Goal: Check status: Check status

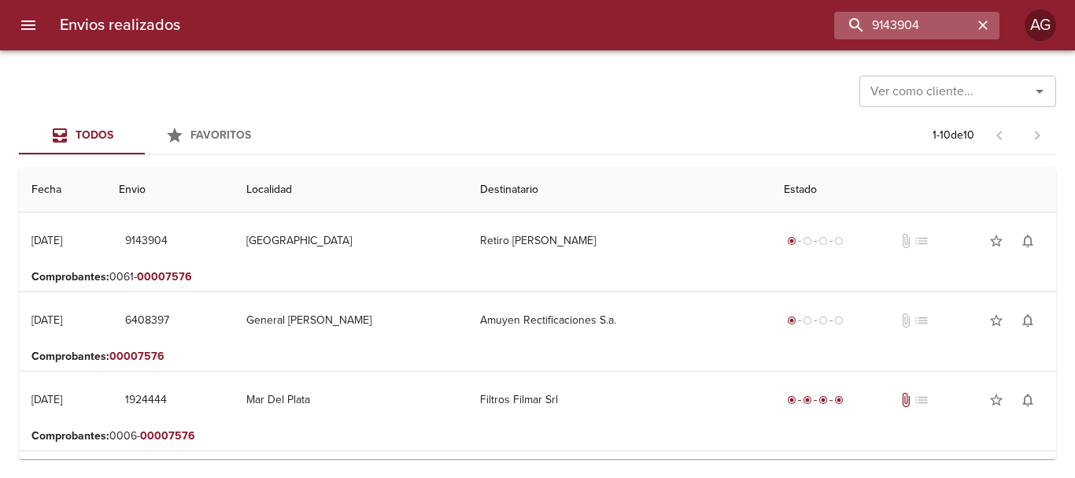
click at [982, 25] on icon "button" at bounding box center [982, 24] width 9 height 9
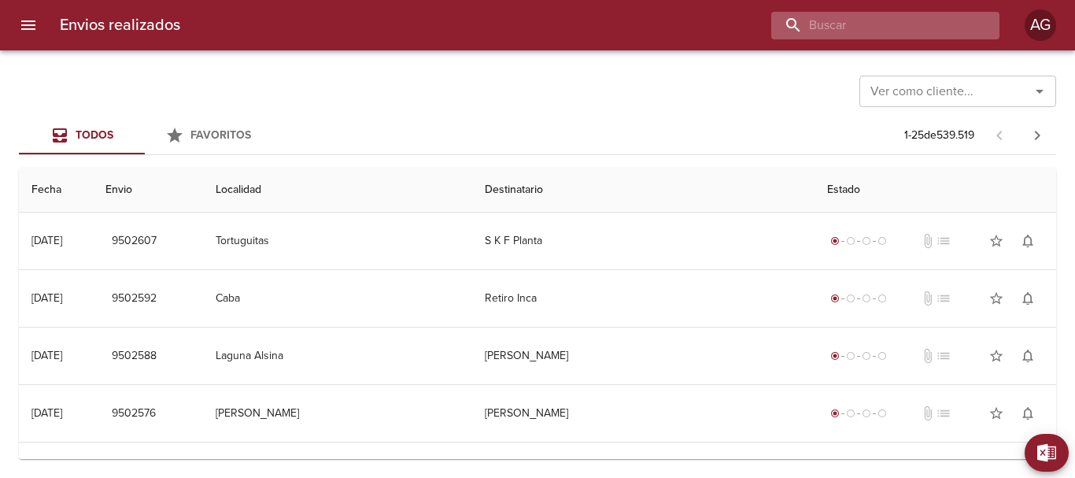
click at [869, 28] on input "buscar" at bounding box center [871, 26] width 201 height 28
paste input "[PERSON_NAME] [PERSON_NAME] [PERSON_NAME]"
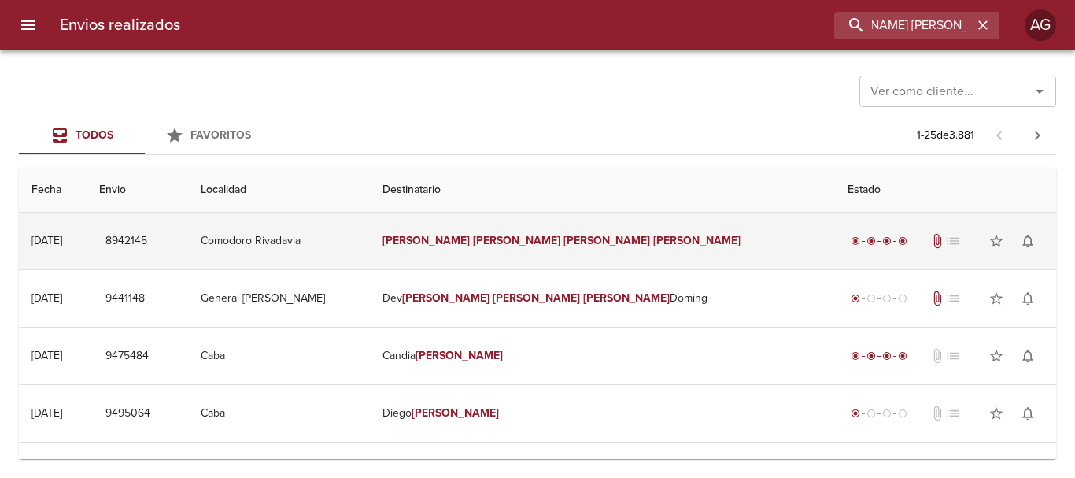
click at [370, 236] on td "Comodoro Rivadavia" at bounding box center [279, 240] width 182 height 57
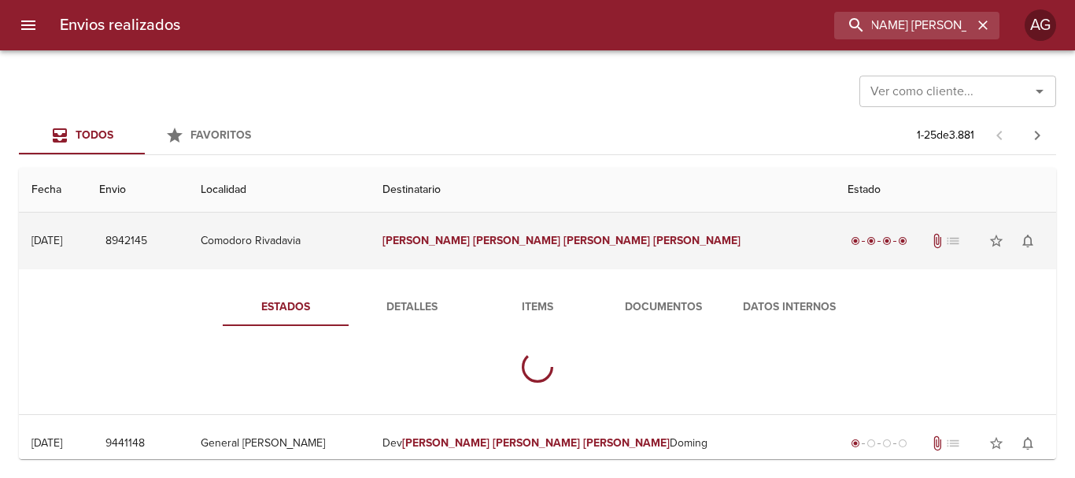
scroll to position [0, 0]
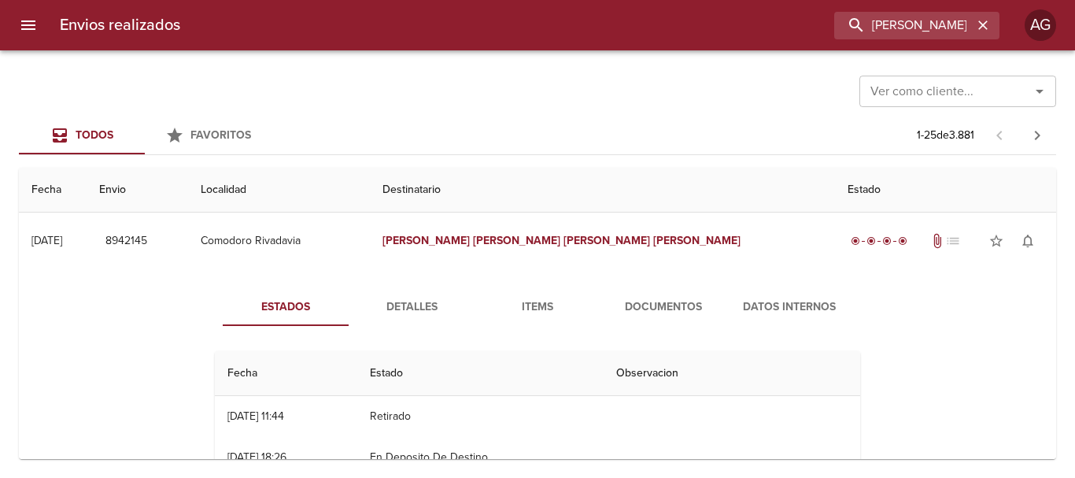
click at [423, 304] on span "Detalles" at bounding box center [411, 307] width 107 height 20
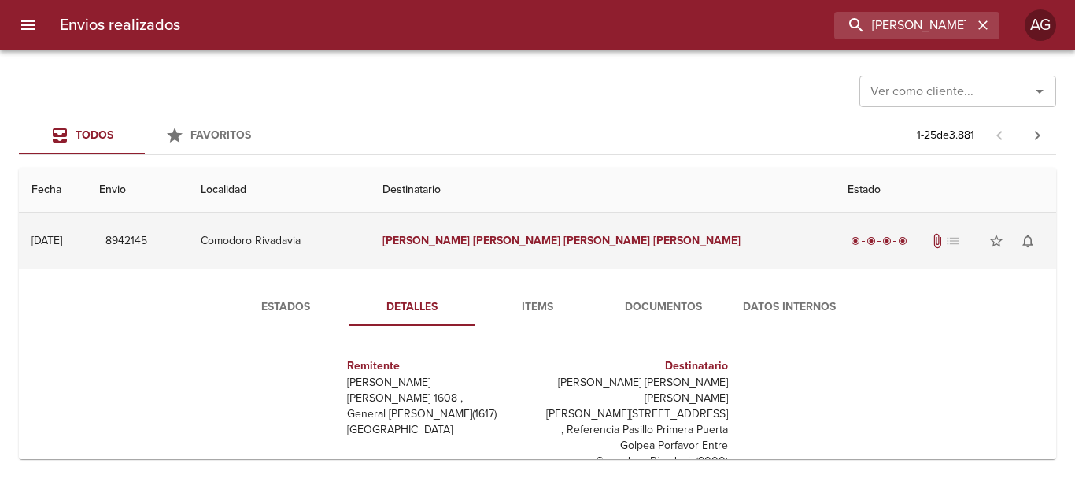
click at [550, 248] on td "[PERSON_NAME] [PERSON_NAME] [PERSON_NAME]" at bounding box center [602, 240] width 465 height 57
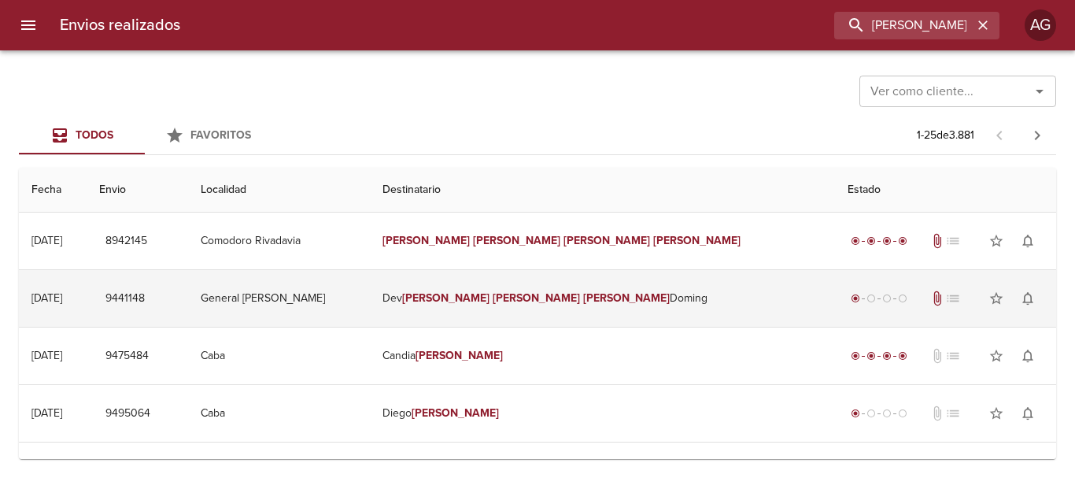
click at [520, 306] on td "Dev [PERSON_NAME] [PERSON_NAME]" at bounding box center [602, 298] width 465 height 57
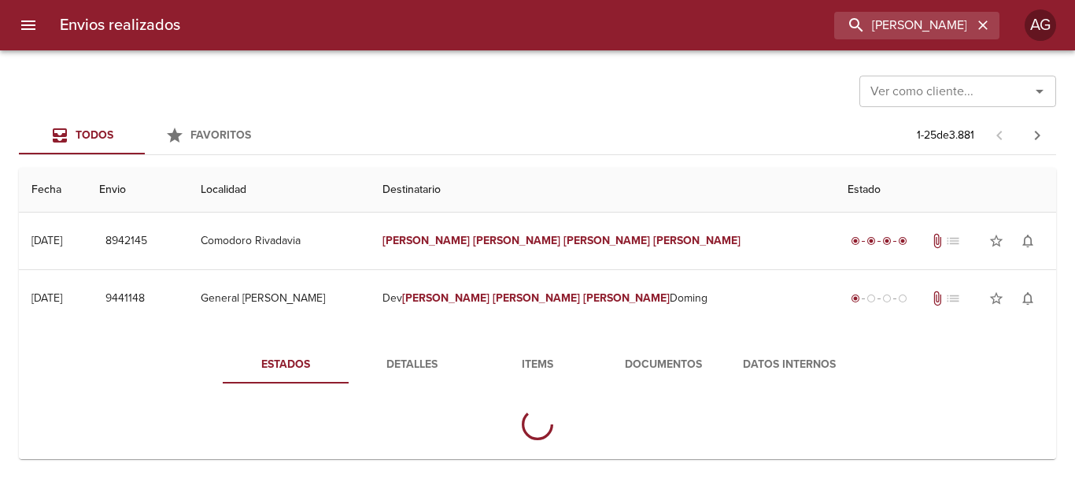
click at [430, 365] on span "Detalles" at bounding box center [411, 365] width 107 height 20
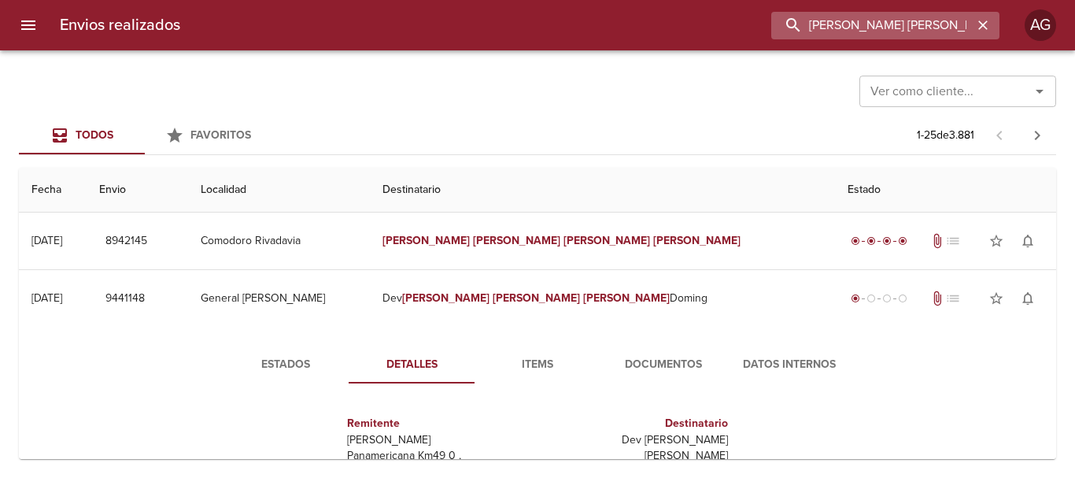
click at [913, 36] on input "[PERSON_NAME] [PERSON_NAME] [PERSON_NAME]" at bounding box center [871, 26] width 201 height 28
click at [913, 36] on input "9441148" at bounding box center [871, 26] width 201 height 28
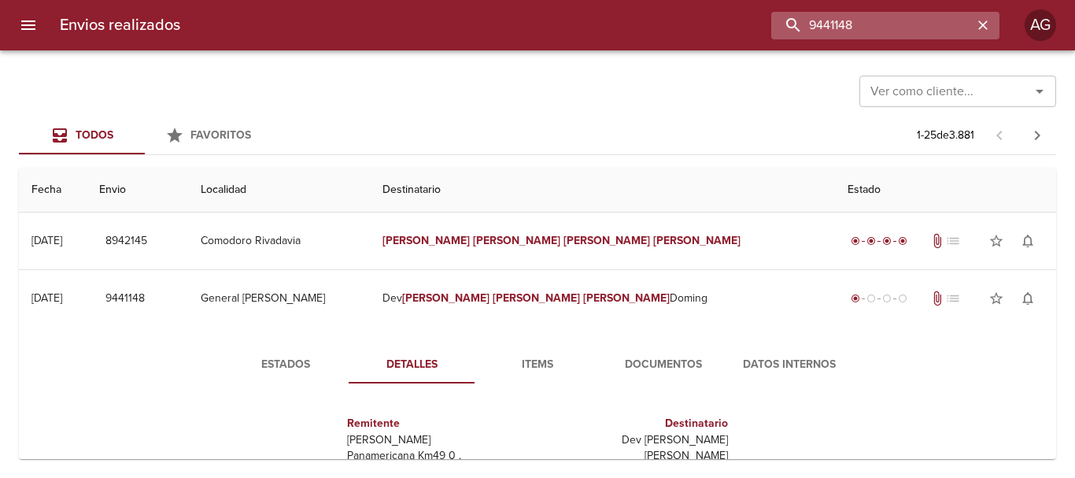
click at [894, 28] on input "9441148" at bounding box center [871, 26] width 201 height 28
paste input "[PERSON_NAME] [PERSON_NAME] ML"
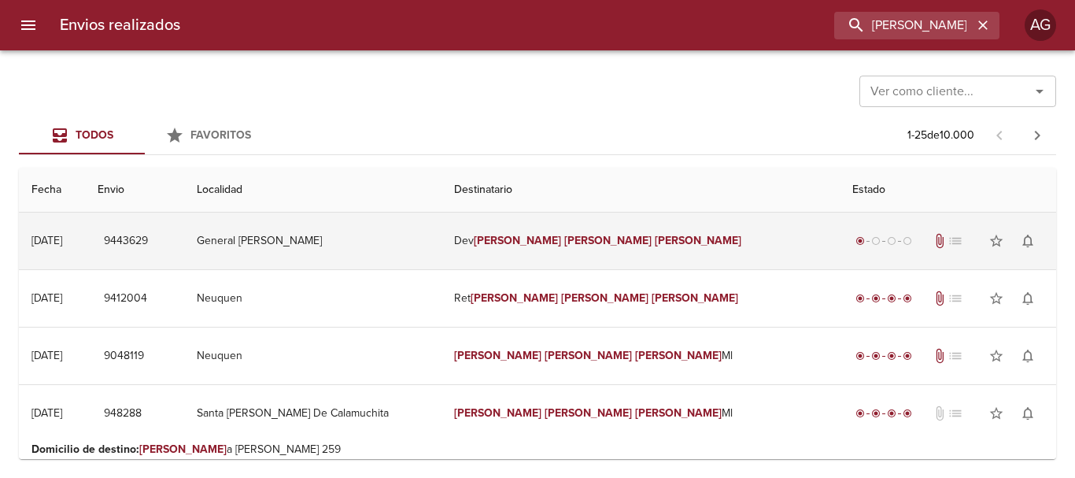
click at [441, 249] on td "General [PERSON_NAME]" at bounding box center [312, 240] width 257 height 57
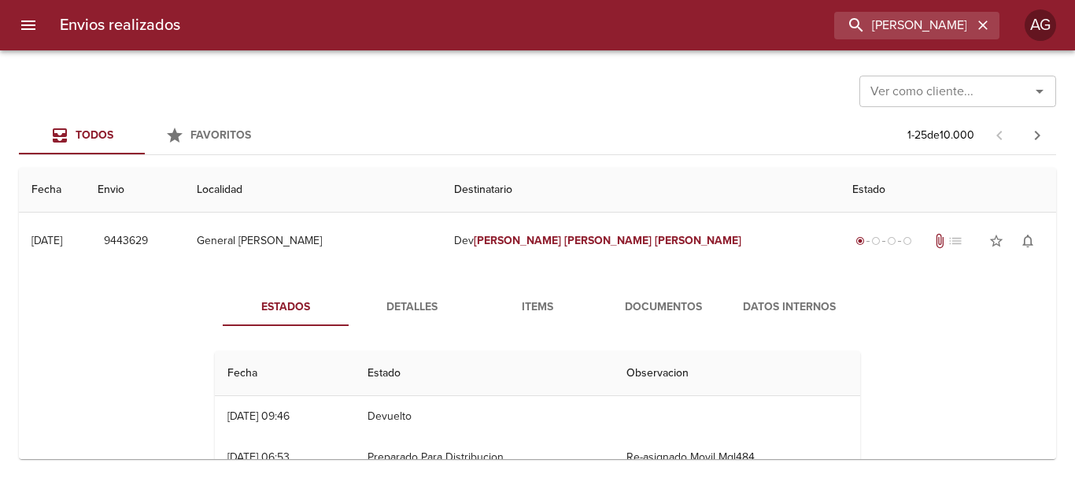
click at [430, 301] on span "Detalles" at bounding box center [411, 307] width 107 height 20
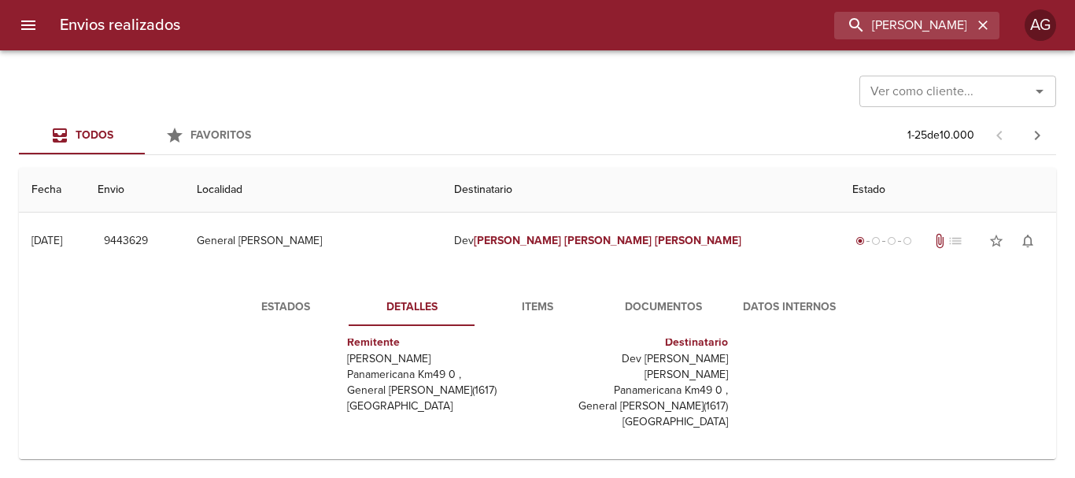
click at [644, 303] on span "Documentos" at bounding box center [663, 307] width 107 height 20
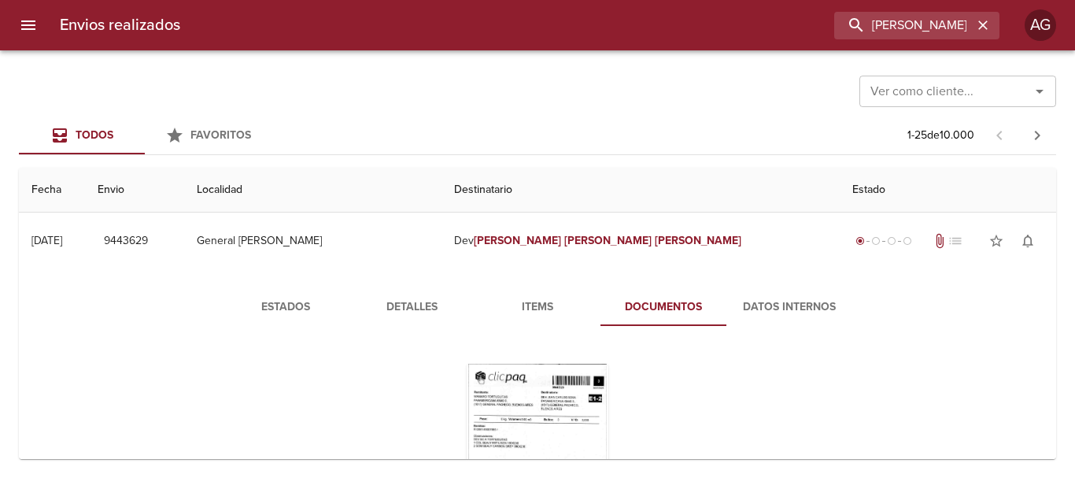
click at [253, 304] on span "Estados" at bounding box center [285, 307] width 107 height 20
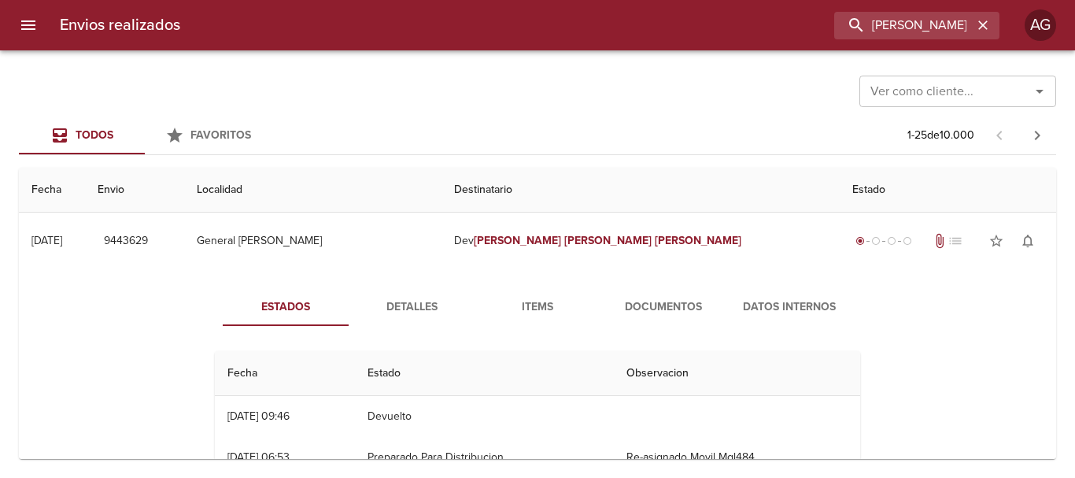
click at [418, 303] on span "Detalles" at bounding box center [411, 307] width 107 height 20
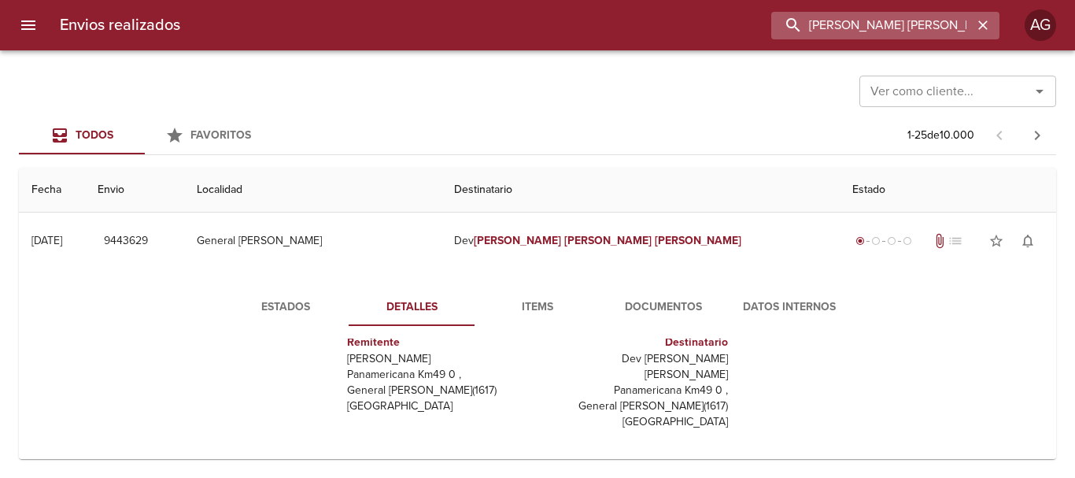
click at [906, 24] on input "[PERSON_NAME] [PERSON_NAME]" at bounding box center [871, 26] width 201 height 28
click at [906, 24] on input "9443629" at bounding box center [871, 26] width 201 height 28
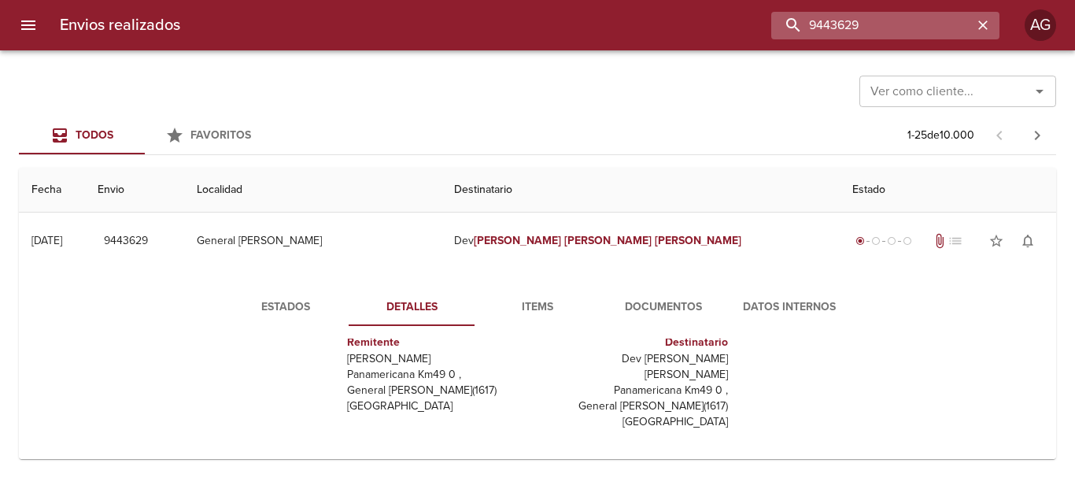
paste input "[PERSON_NAME] ML"
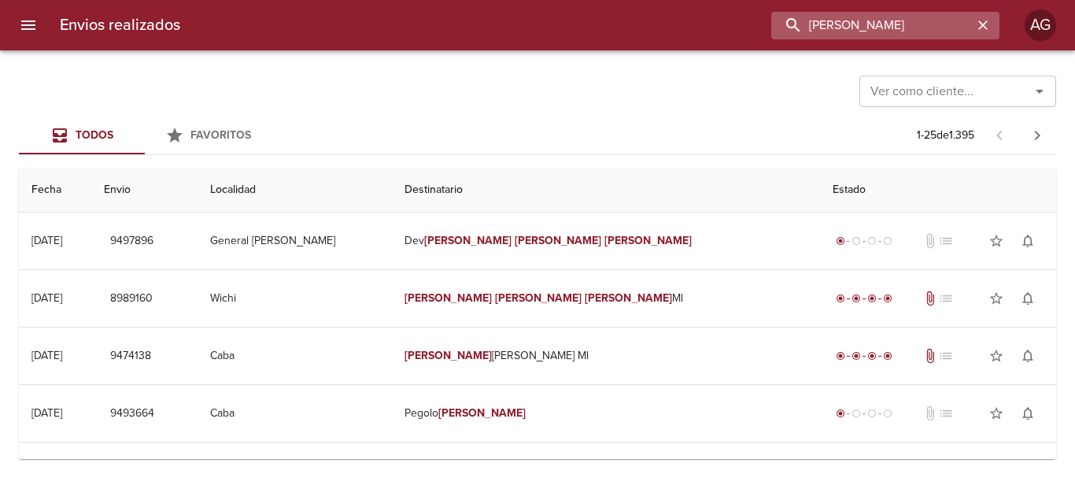
click at [865, 29] on input "[PERSON_NAME]" at bounding box center [871, 26] width 201 height 28
click at [865, 29] on input "9497896" at bounding box center [871, 26] width 201 height 28
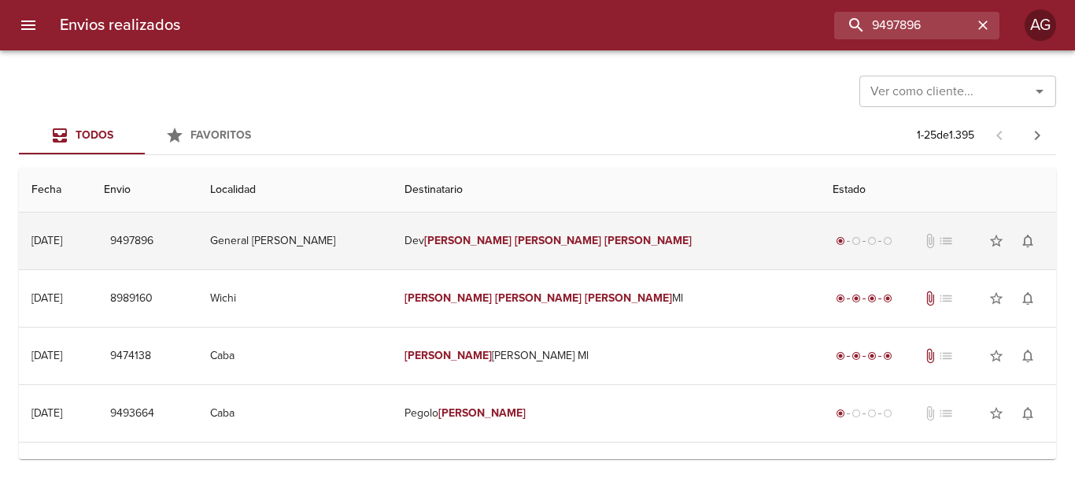
click at [391, 249] on td "General [PERSON_NAME]" at bounding box center [294, 240] width 194 height 57
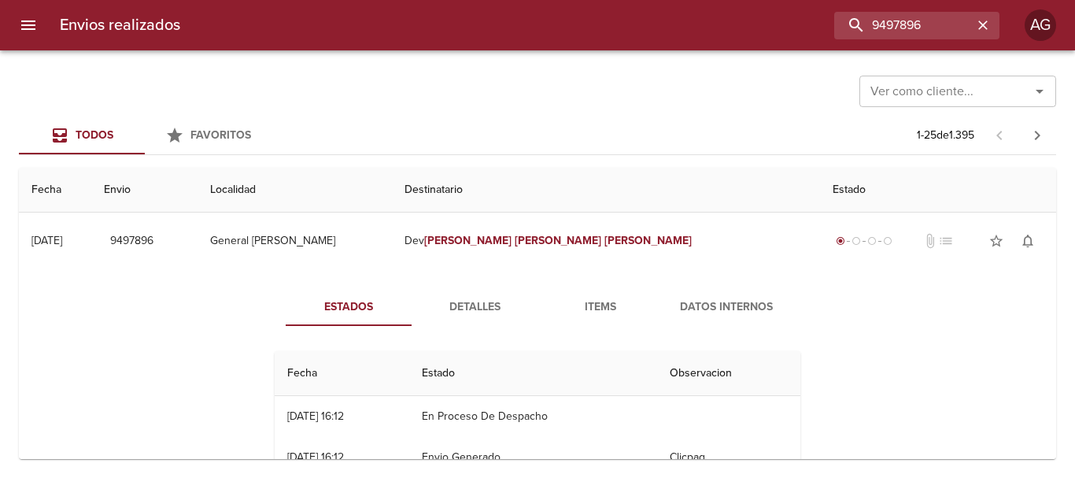
click at [478, 308] on span "Detalles" at bounding box center [474, 307] width 107 height 20
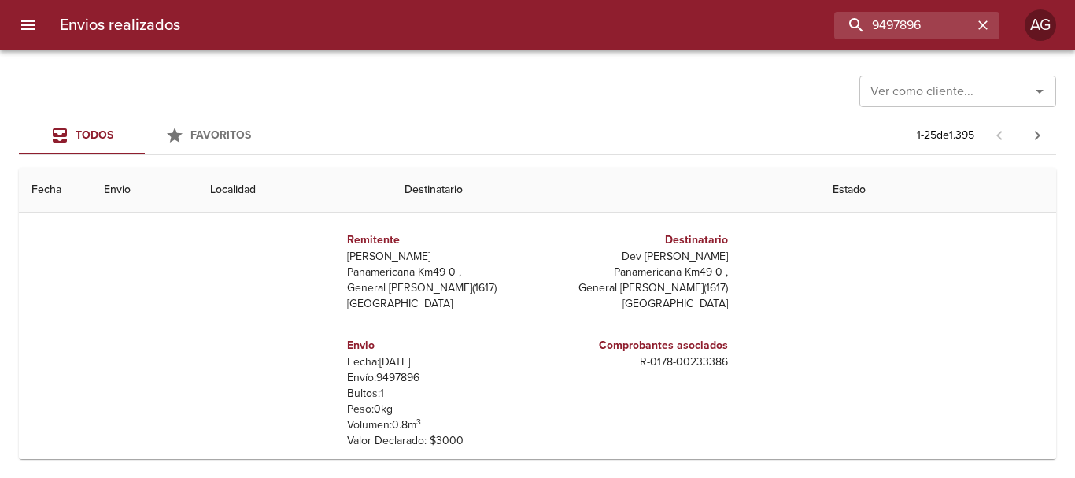
scroll to position [157, 0]
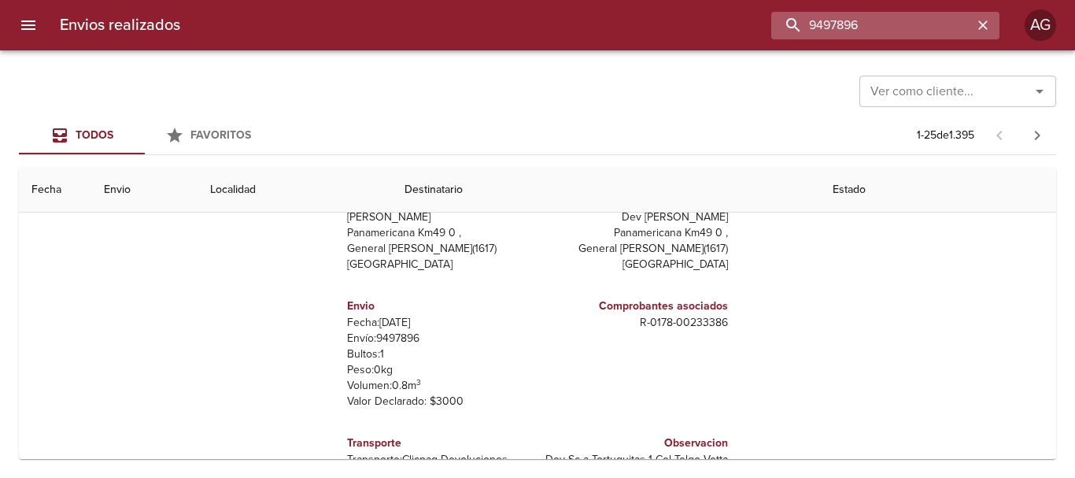
click at [892, 28] on input "9497896" at bounding box center [871, 26] width 201 height 28
paste input "078612"
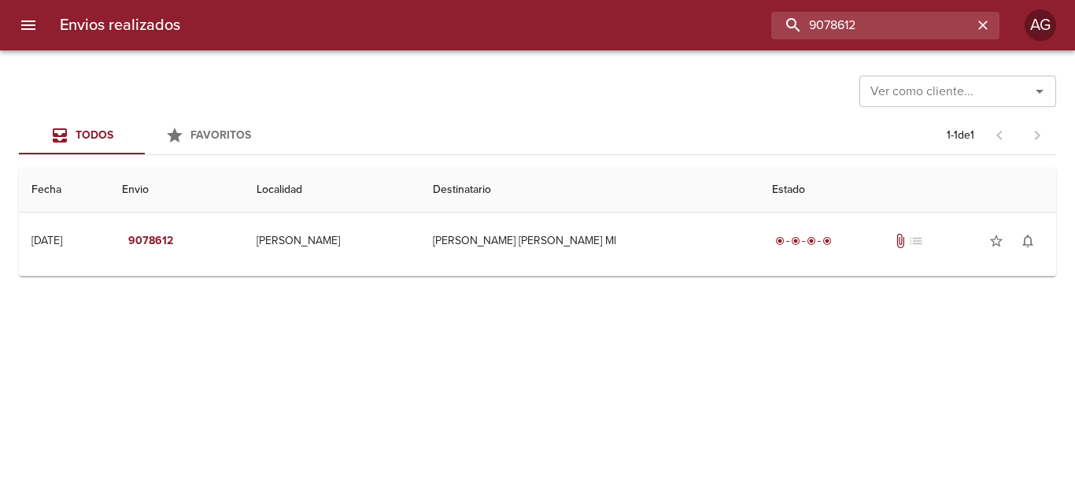
scroll to position [0, 0]
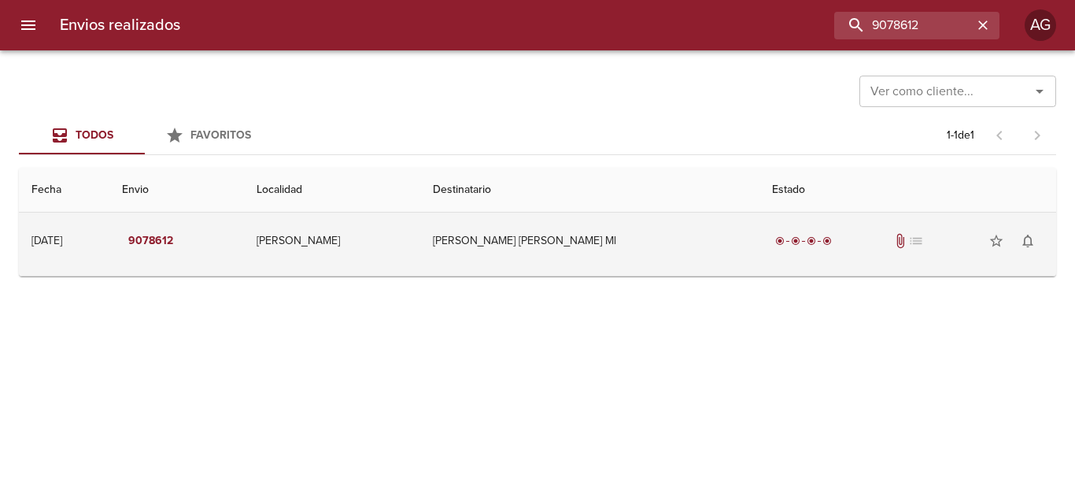
click at [652, 268] on tbody "[DATE] [DATE] 9078612 [PERSON_NAME] [PERSON_NAME] [PERSON_NAME] Ml radio_button…" at bounding box center [537, 244] width 1037 height 64
click at [652, 261] on td "[PERSON_NAME] [PERSON_NAME] Ml" at bounding box center [589, 240] width 339 height 57
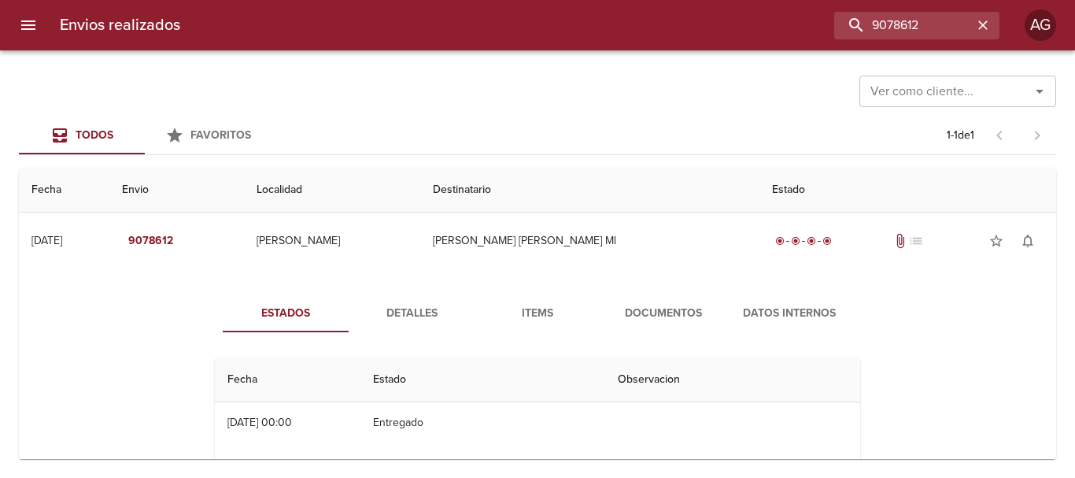
click at [642, 306] on span "Documentos" at bounding box center [663, 314] width 107 height 20
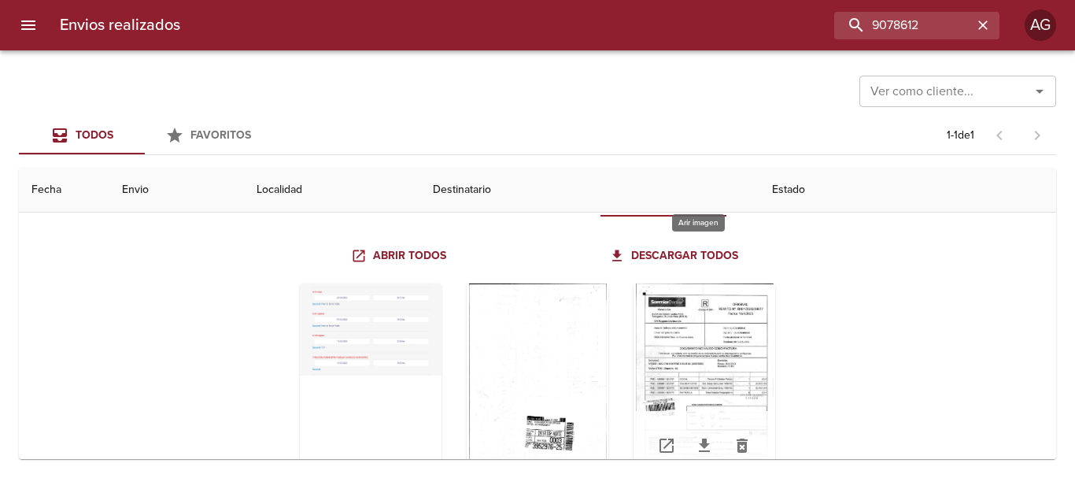
scroll to position [157, 0]
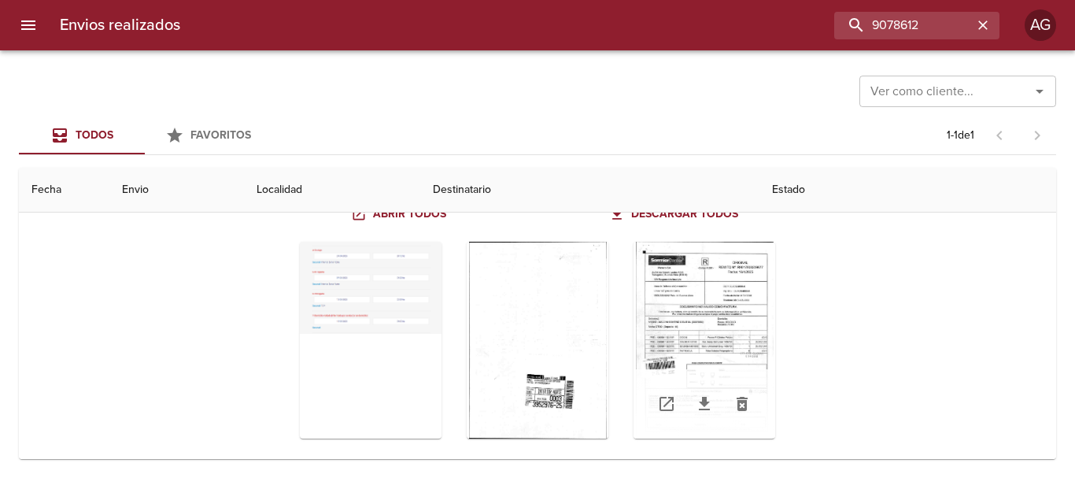
click at [694, 330] on div "Tabla de envíos del cliente" at bounding box center [704, 340] width 142 height 197
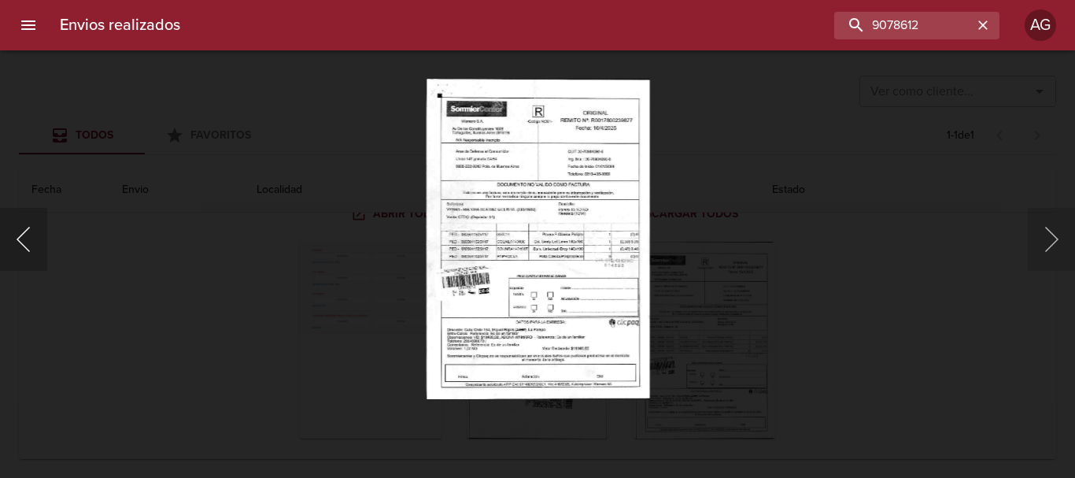
click at [28, 256] on button "Anterior" at bounding box center [23, 239] width 47 height 63
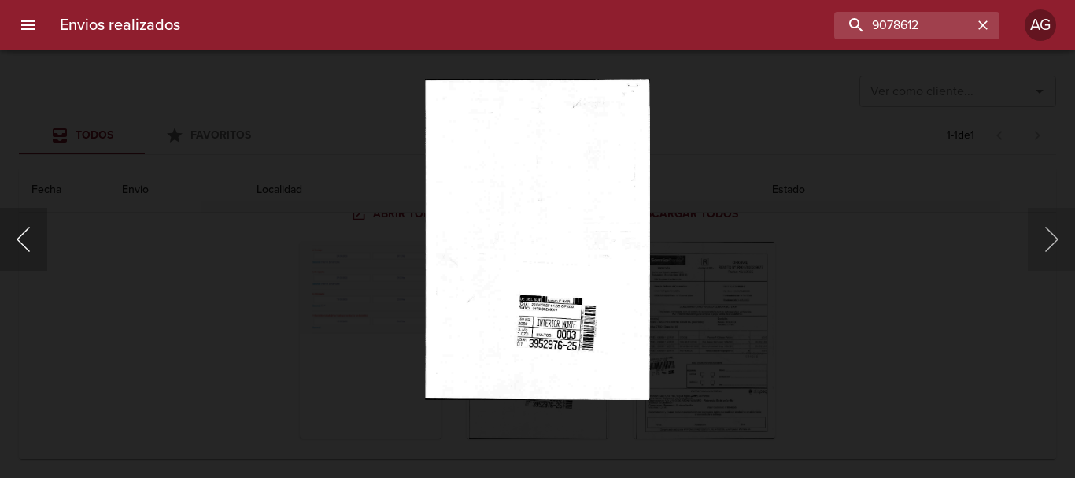
click at [18, 253] on button "Anterior" at bounding box center [23, 239] width 47 height 63
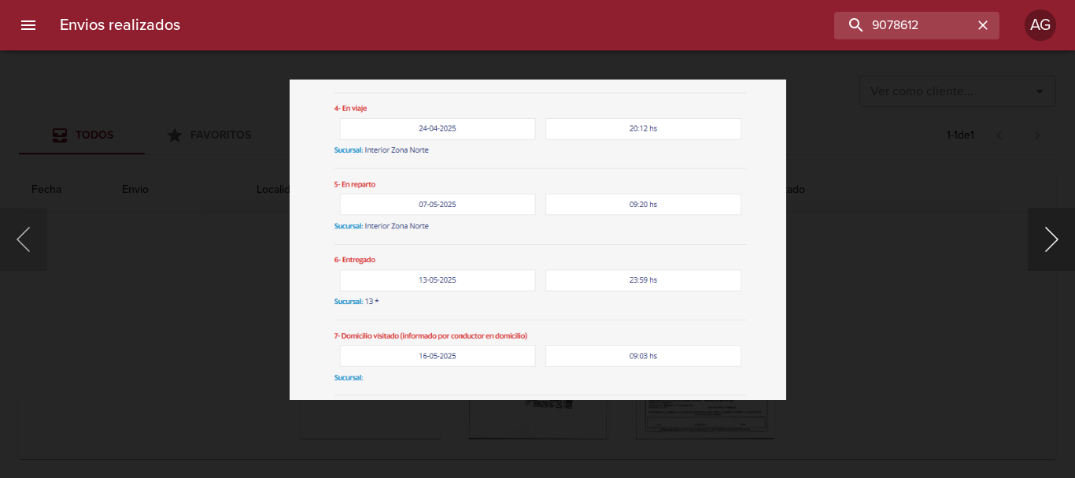
click at [1053, 234] on button "Siguiente" at bounding box center [1051, 239] width 47 height 63
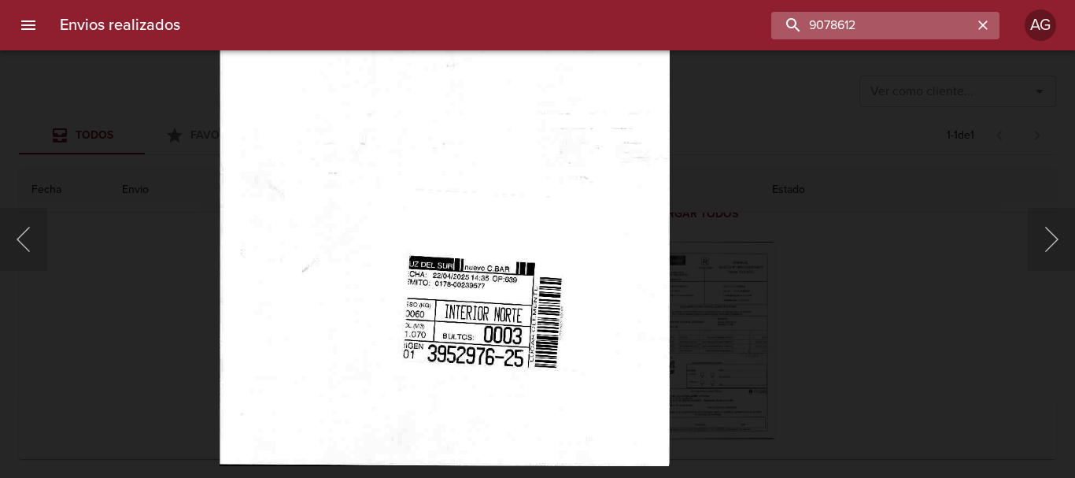
click at [896, 35] on input "9078612" at bounding box center [871, 26] width 201 height 28
paste input "[PERSON_NAME]"
type input "[PERSON_NAME]"
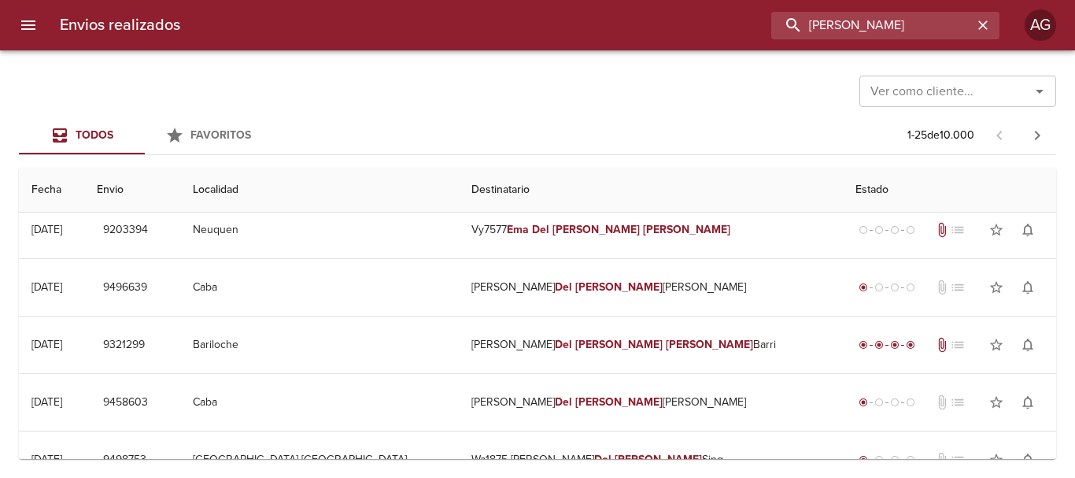
scroll to position [0, 0]
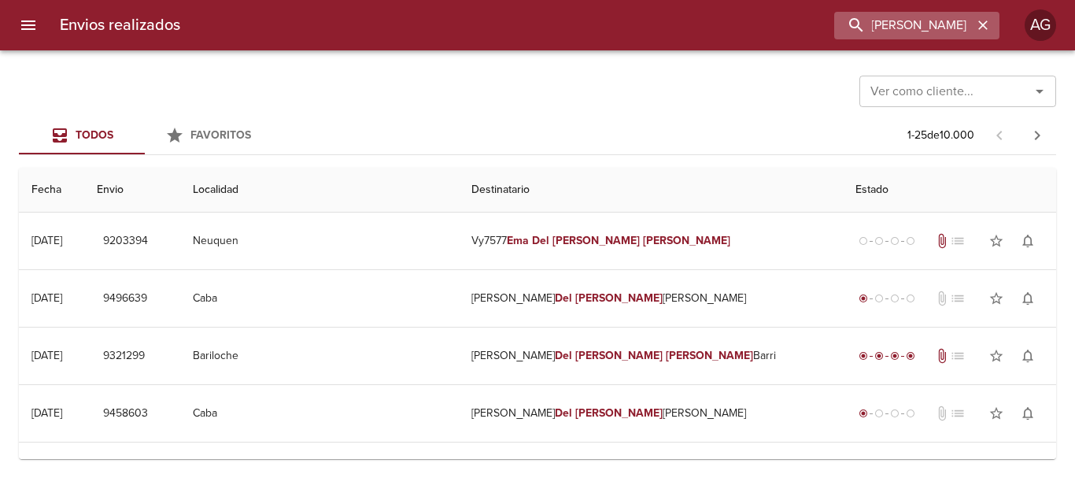
click at [991, 24] on button "button" at bounding box center [982, 25] width 20 height 20
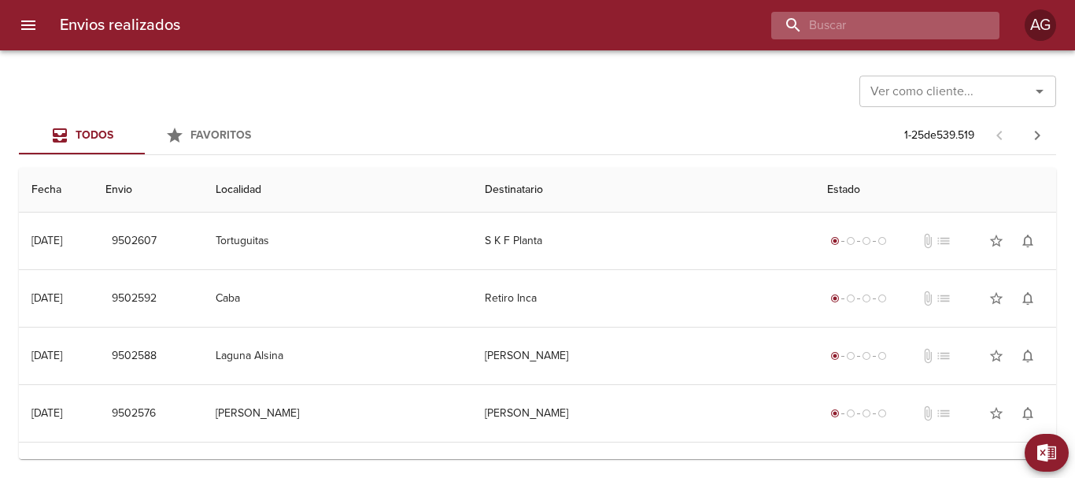
click at [909, 29] on input "buscar" at bounding box center [871, 26] width 201 height 28
paste input "[PERSON_NAME] [PERSON_NAME]"
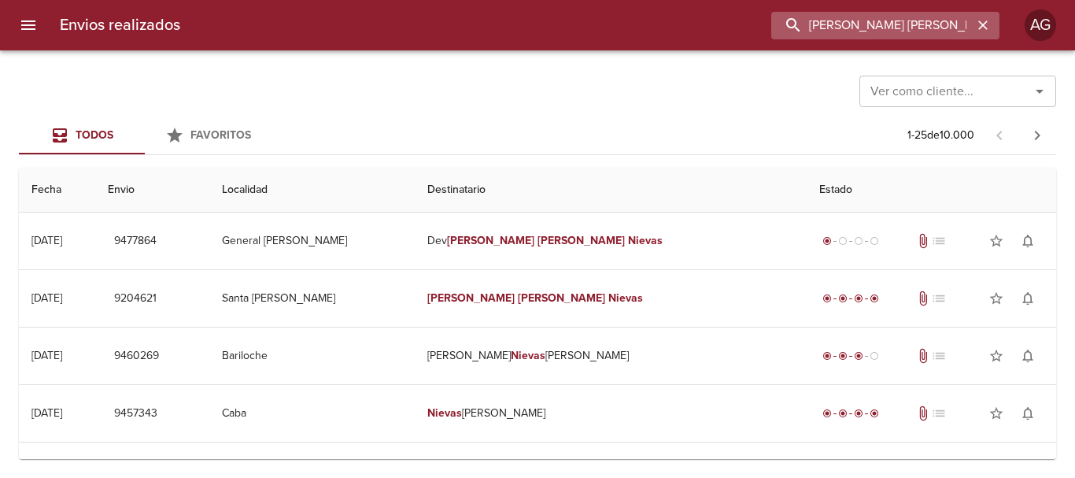
click at [884, 32] on input "[PERSON_NAME] [PERSON_NAME]" at bounding box center [871, 26] width 201 height 28
click at [884, 32] on input "9477864" at bounding box center [871, 26] width 201 height 28
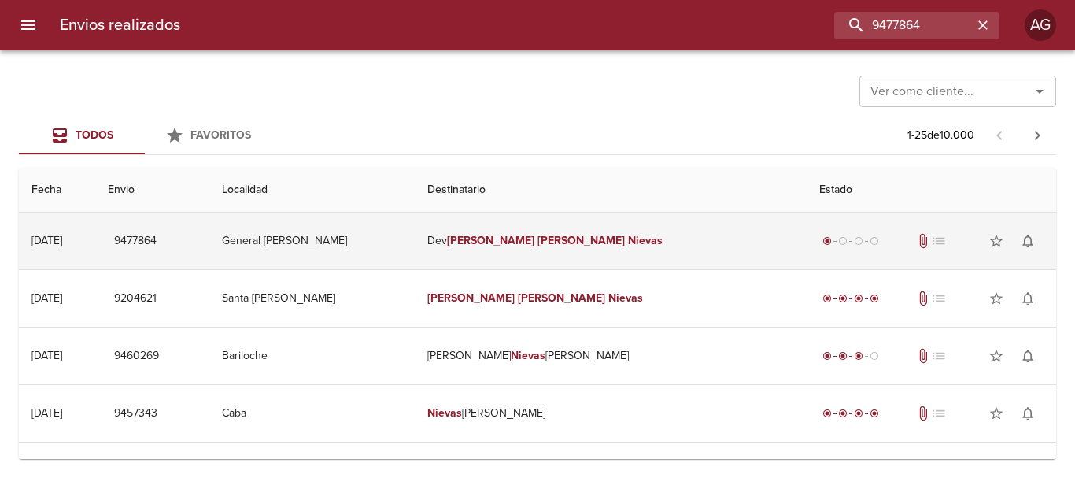
click at [528, 253] on td "Dev [PERSON_NAME] [PERSON_NAME]" at bounding box center [610, 240] width 391 height 57
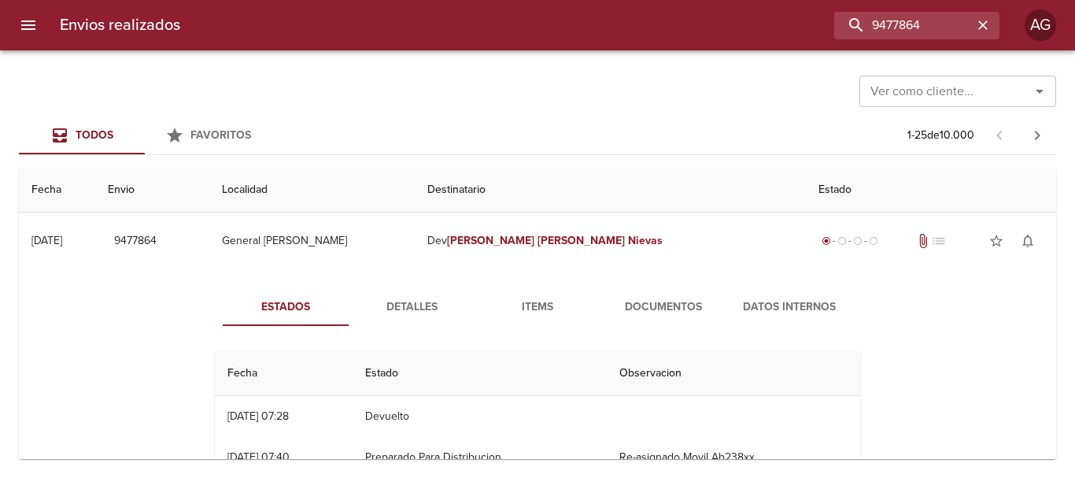
click at [432, 310] on span "Detalles" at bounding box center [411, 307] width 107 height 20
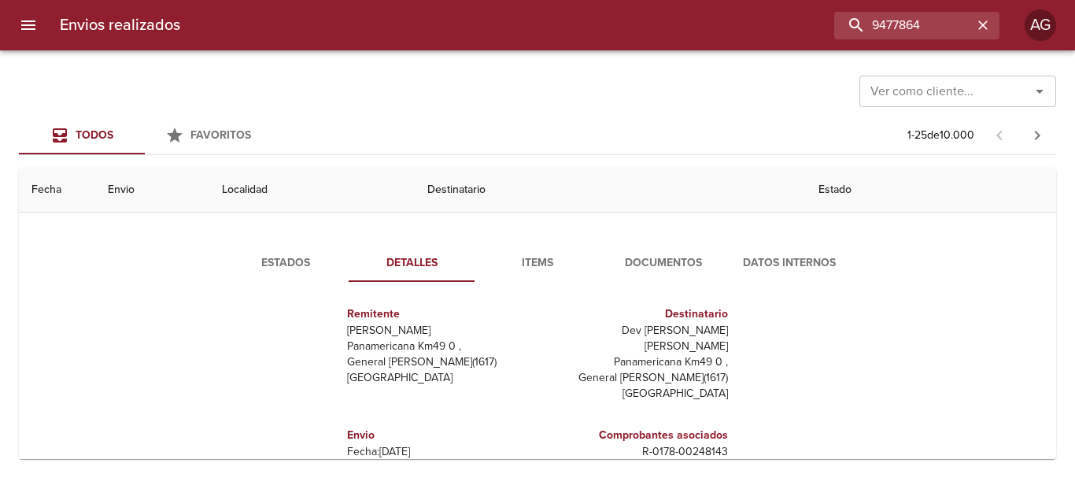
scroll to position [79, 0]
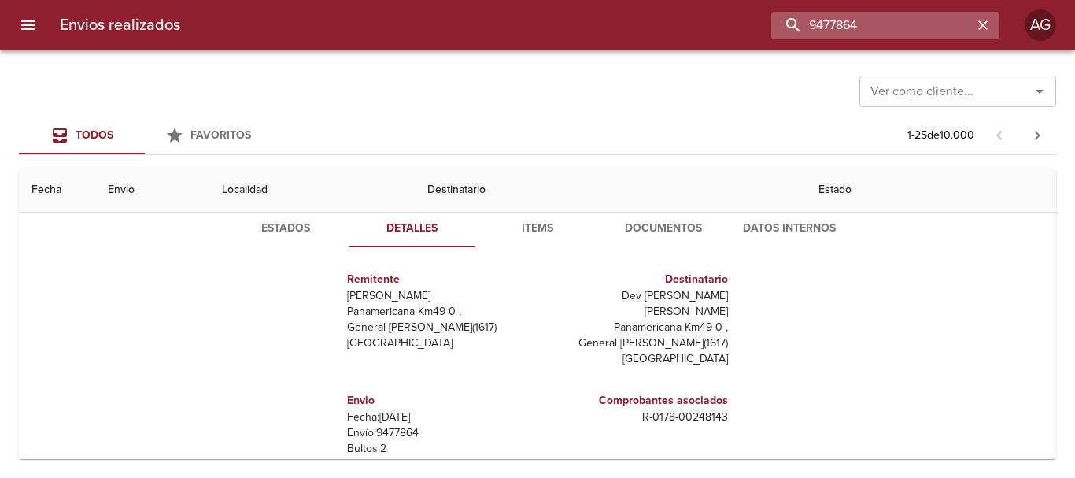
click at [860, 21] on input "9477864" at bounding box center [871, 26] width 201 height 28
click at [862, 21] on input "9477864" at bounding box center [871, 26] width 201 height 28
paste input "[PERSON_NAME]"
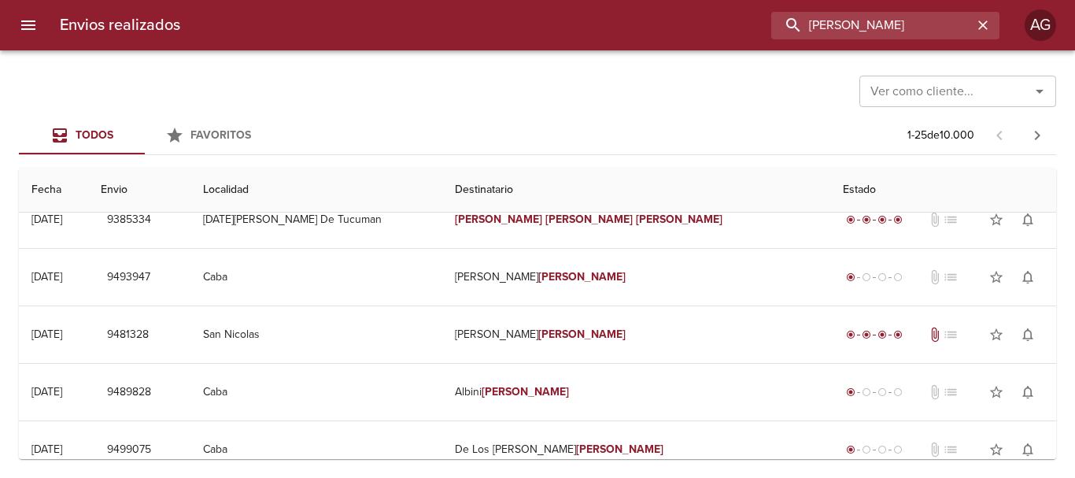
scroll to position [0, 0]
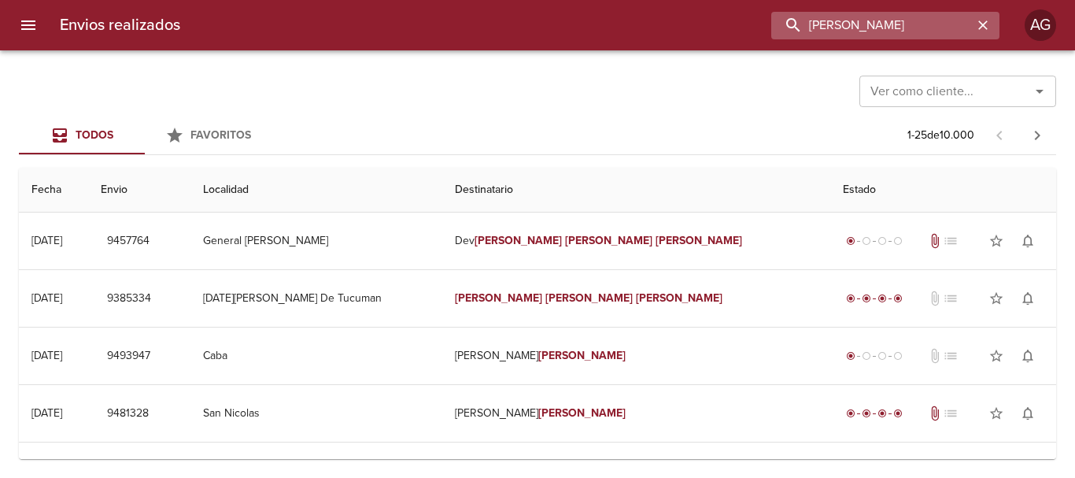
click at [845, 27] on input "[PERSON_NAME]" at bounding box center [871, 26] width 201 height 28
click at [845, 27] on input "9457764" at bounding box center [871, 26] width 201 height 28
click at [843, 26] on input "9457764" at bounding box center [871, 26] width 201 height 28
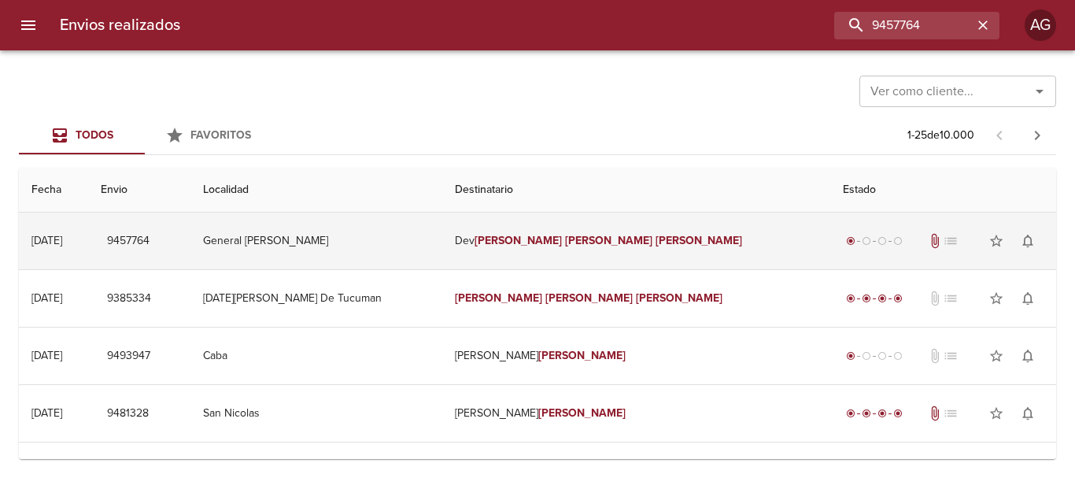
click at [610, 252] on td "[PERSON_NAME]" at bounding box center [636, 240] width 388 height 57
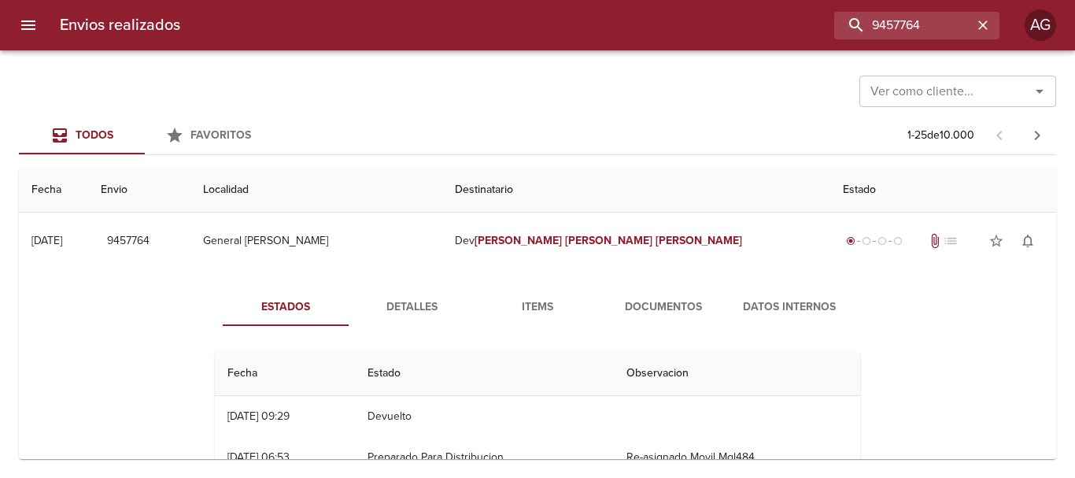
click at [440, 300] on span "Detalles" at bounding box center [411, 307] width 107 height 20
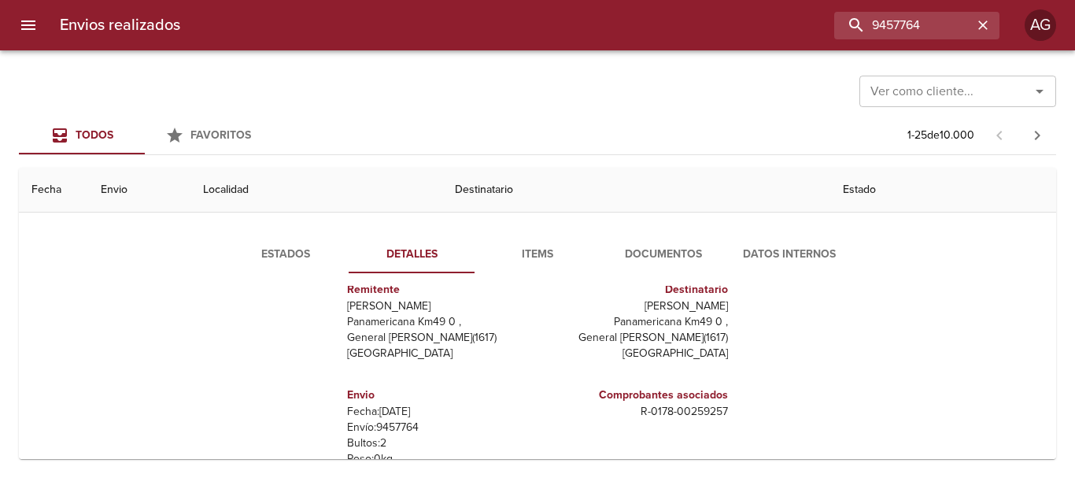
scroll to position [79, 0]
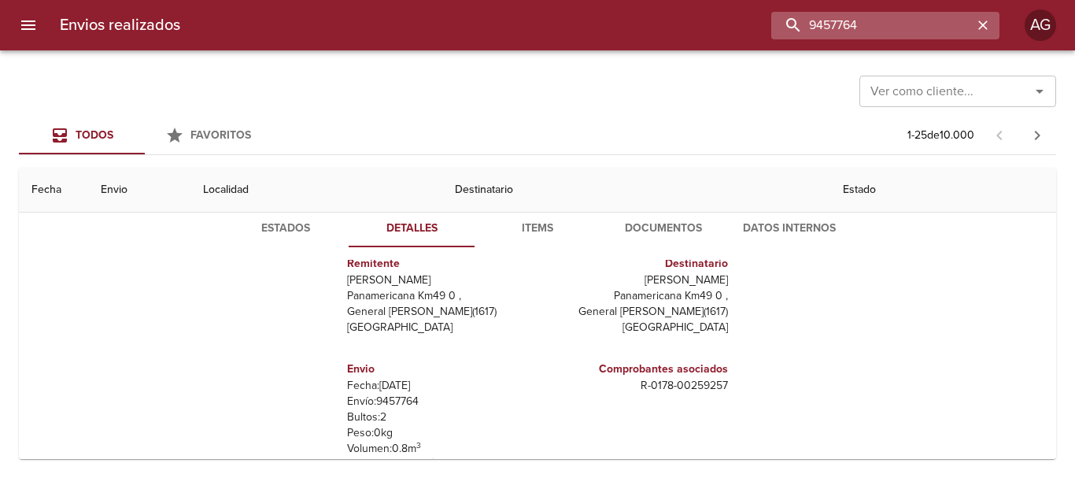
click at [864, 33] on input "9457764" at bounding box center [871, 26] width 201 height 28
paste input "[PERSON_NAME] [PERSON_NAME]"
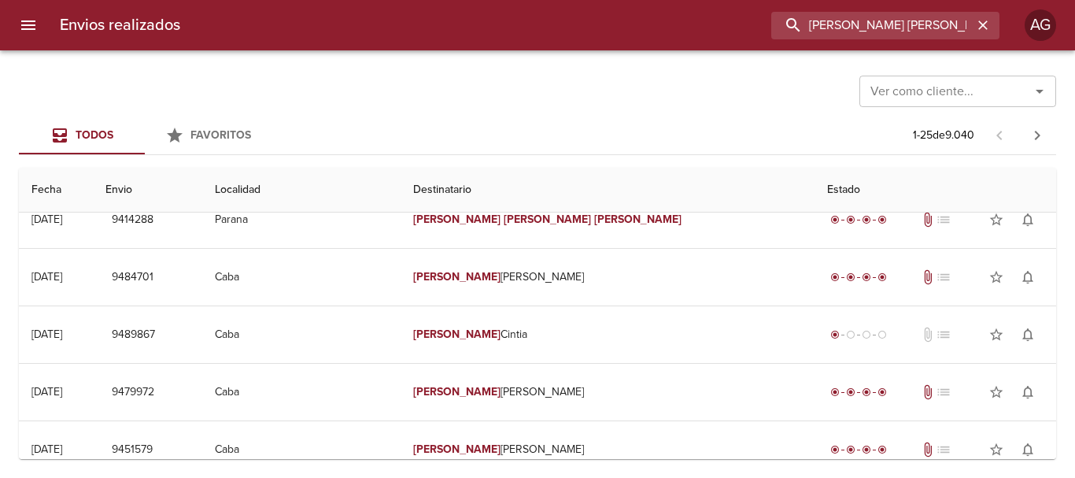
scroll to position [0, 0]
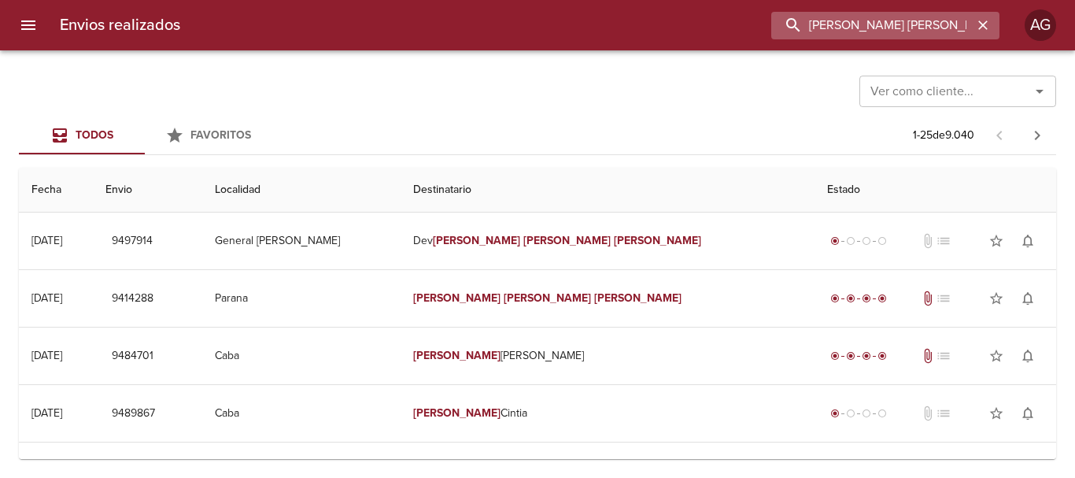
click at [885, 22] on input "[PERSON_NAME] [PERSON_NAME]" at bounding box center [871, 26] width 201 height 28
click at [885, 22] on input "9497914" at bounding box center [871, 26] width 201 height 28
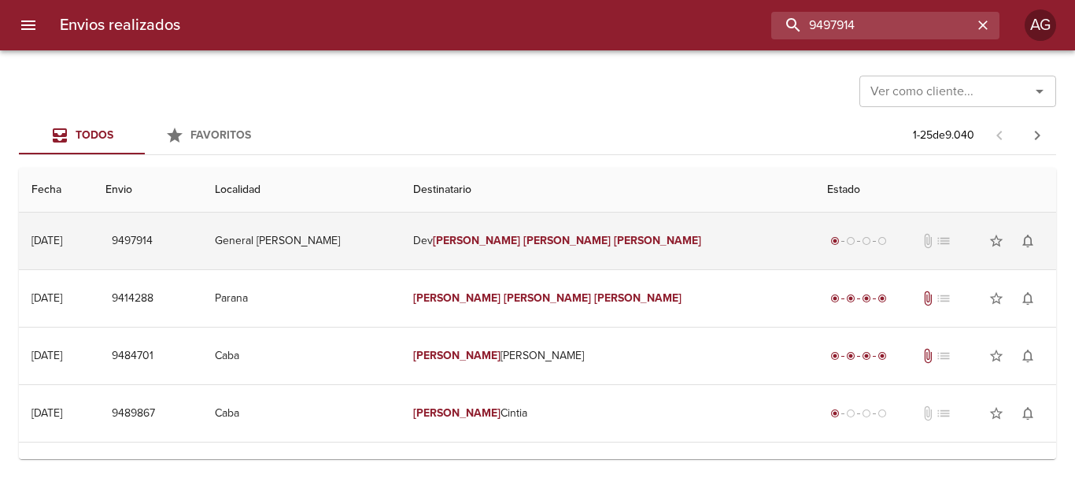
type input "9497914"
click at [596, 226] on td "Dev [PERSON_NAME] [PERSON_NAME]" at bounding box center [607, 240] width 414 height 57
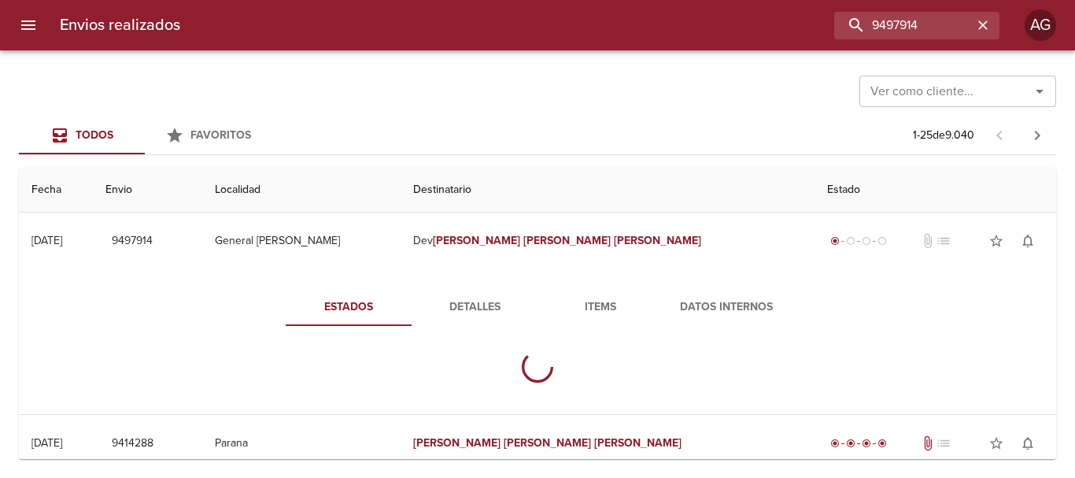
click at [438, 319] on button "Detalles" at bounding box center [475, 307] width 126 height 38
